Goal: Task Accomplishment & Management: Use online tool/utility

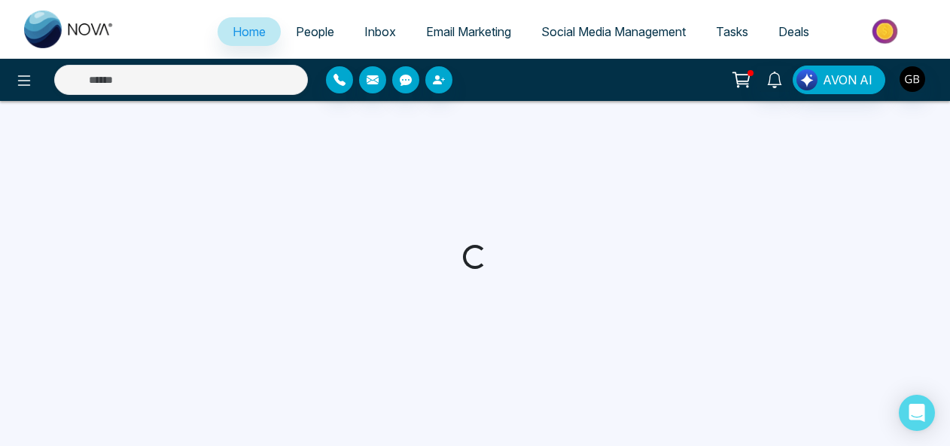
select select "*"
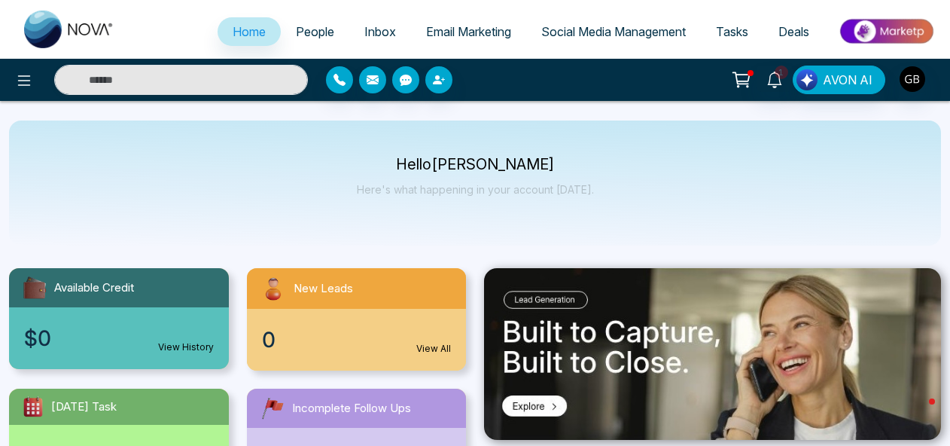
click at [446, 33] on span "Email Marketing" at bounding box center [468, 31] width 85 height 15
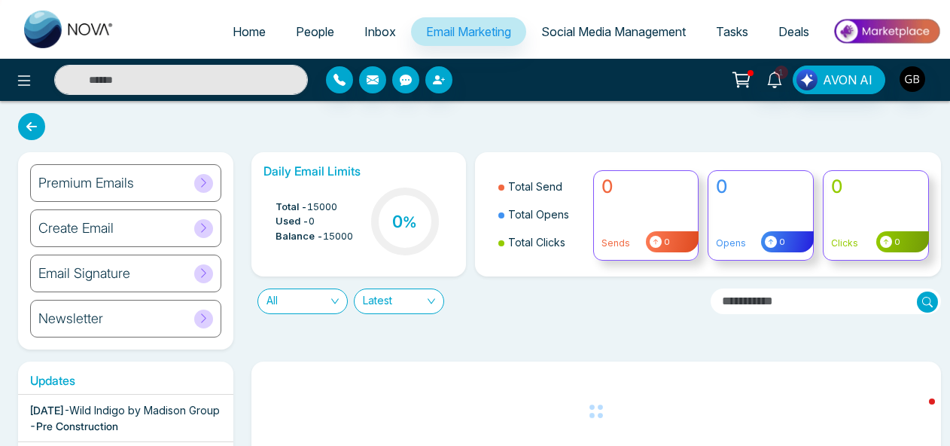
click at [101, 223] on h6 "Create Email" at bounding box center [75, 228] width 75 height 17
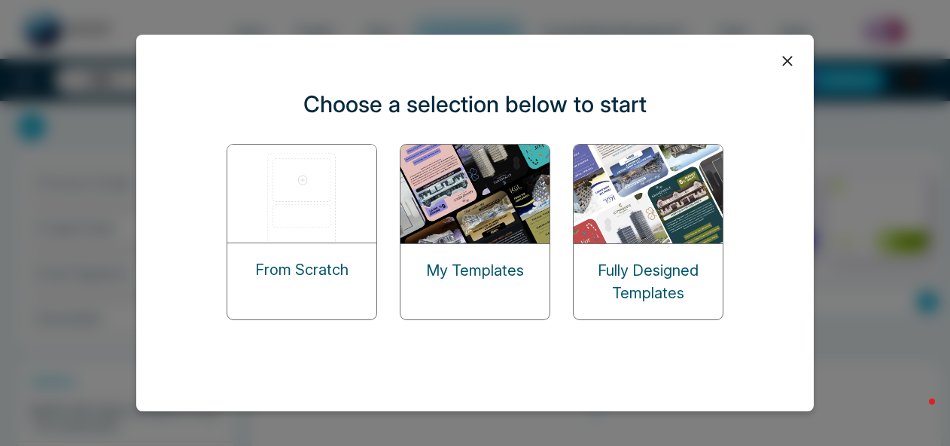
click at [315, 265] on p "From Scratch" at bounding box center [301, 269] width 93 height 23
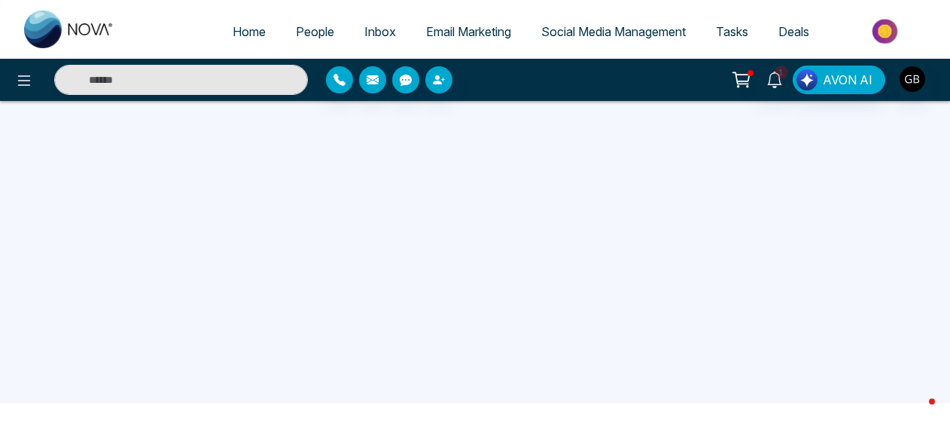
scroll to position [50, 0]
